Goal: Communication & Community: Answer question/provide support

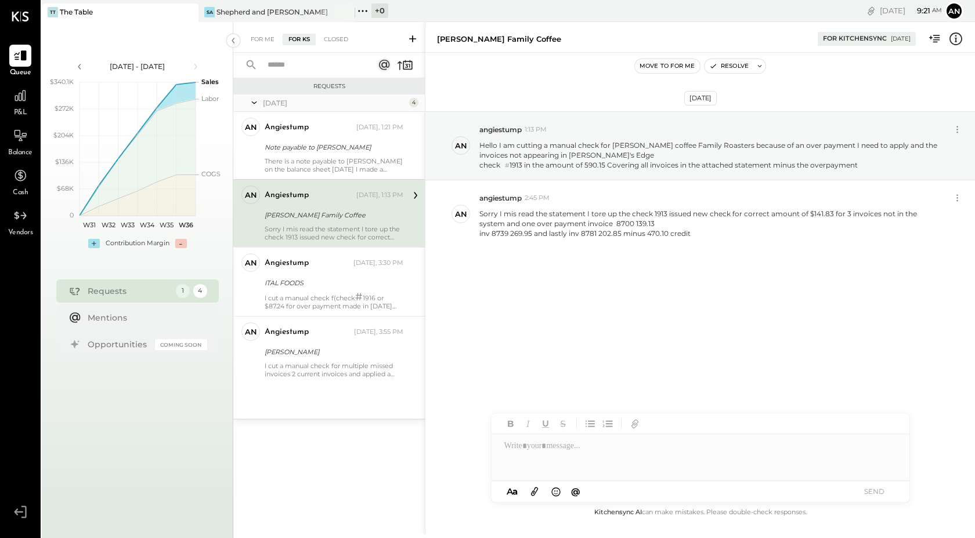
click at [266, 42] on div "For Me" at bounding box center [262, 40] width 35 height 12
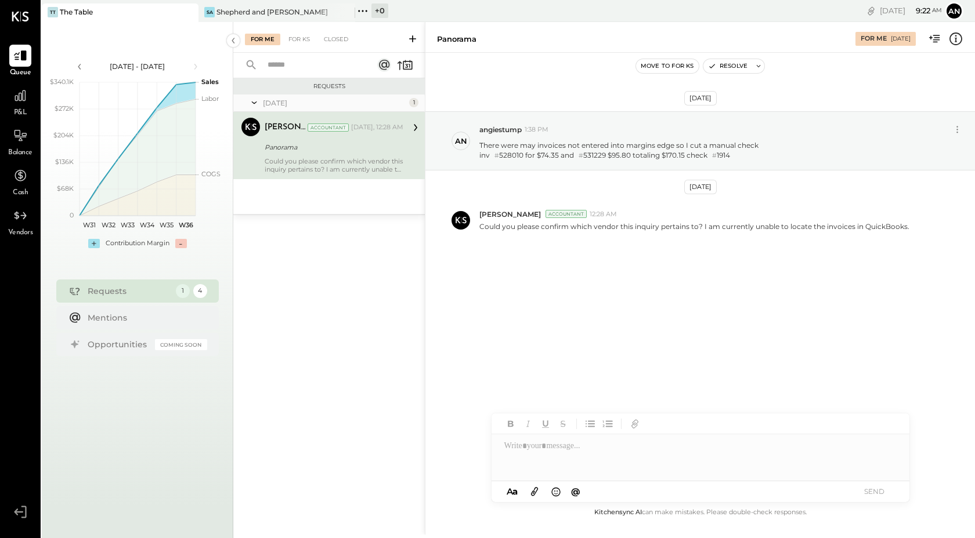
click at [533, 446] on div at bounding box center [700, 458] width 418 height 46
click at [880, 487] on button "SEND" at bounding box center [874, 492] width 46 height 16
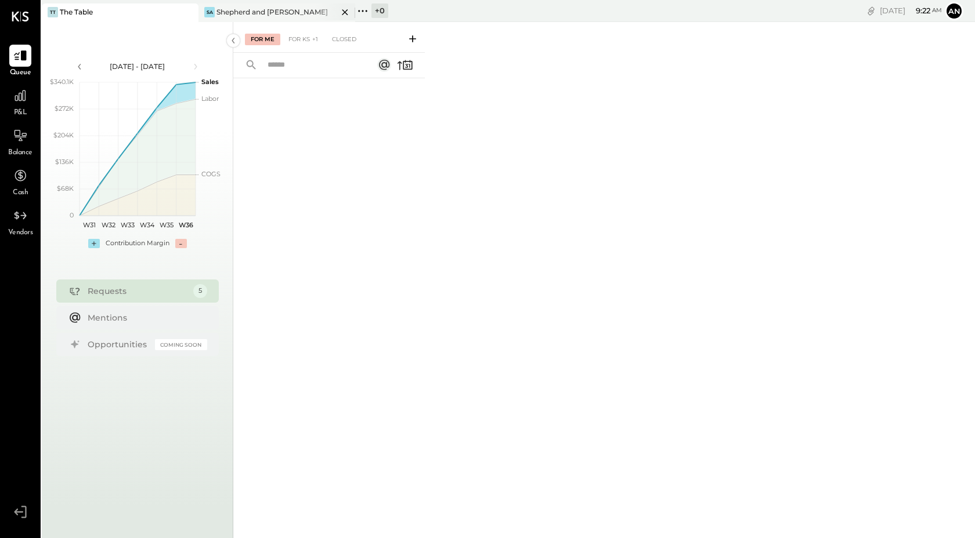
click at [296, 9] on div "[PERSON_NAME] and [PERSON_NAME]" at bounding box center [267, 12] width 139 height 10
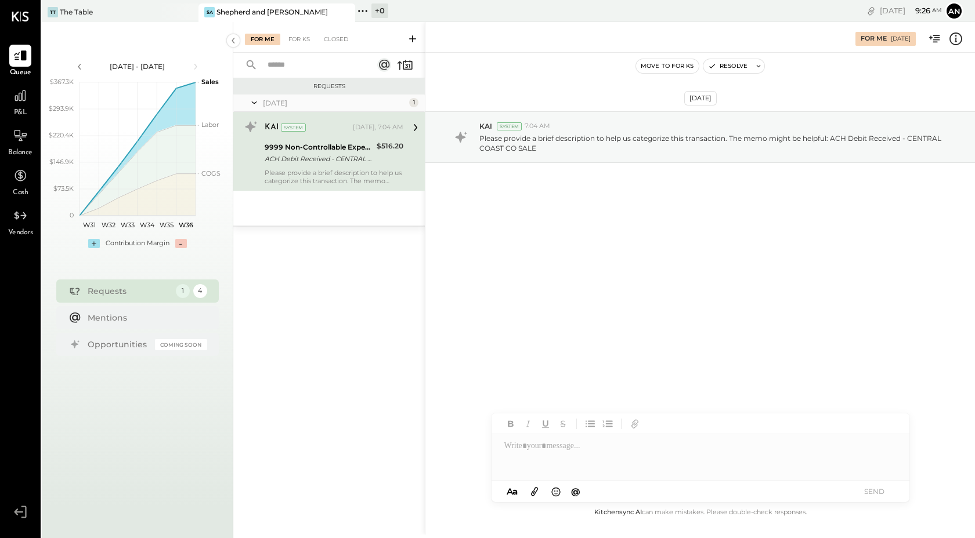
click at [355, 175] on div "Please provide a brief description to help us categorize this transaction. The …" at bounding box center [334, 177] width 139 height 16
drag, startPoint x: 406, startPoint y: 147, endPoint x: 382, endPoint y: 148, distance: 24.4
click at [382, 148] on div "KAI System [DATE], 7:04 AM 9999 Non-Controllable Expenses:Other Income and Expe…" at bounding box center [328, 151] width 191 height 79
copy div "516.20"
